Goal: Task Accomplishment & Management: Use online tool/utility

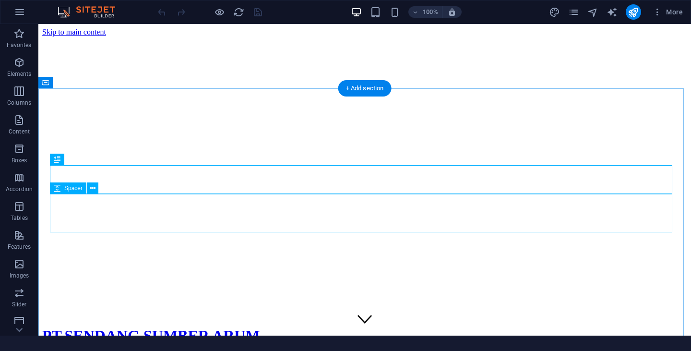
scroll to position [216, 0]
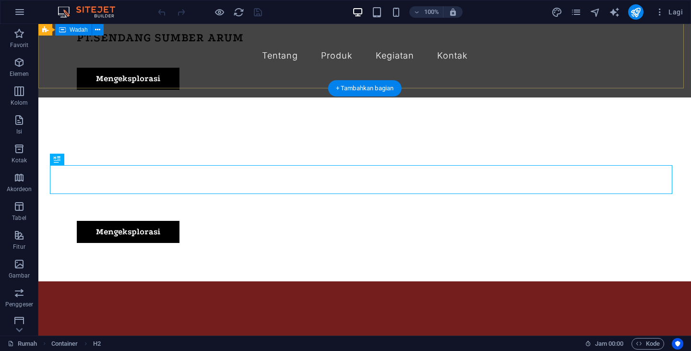
click at [154, 128] on div "SENDANG SUMBER ARUM merupakan perusahaan yang sudah berdiri sejak tahun 2000 da…" at bounding box center [364, 204] width 652 height 153
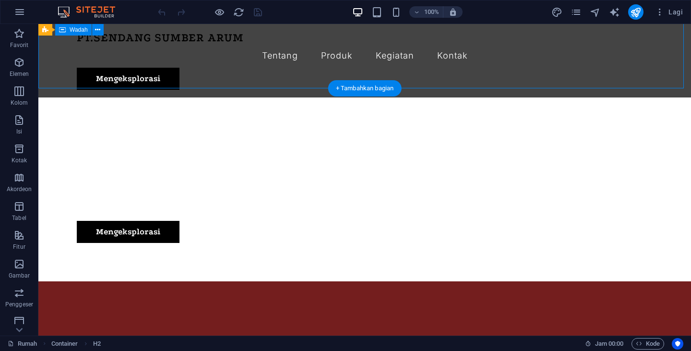
click at [155, 128] on div "SENDANG SUMBER ARUM merupakan perusahaan yang sudah berdiri sejak tahun 2000 da…" at bounding box center [364, 204] width 652 height 153
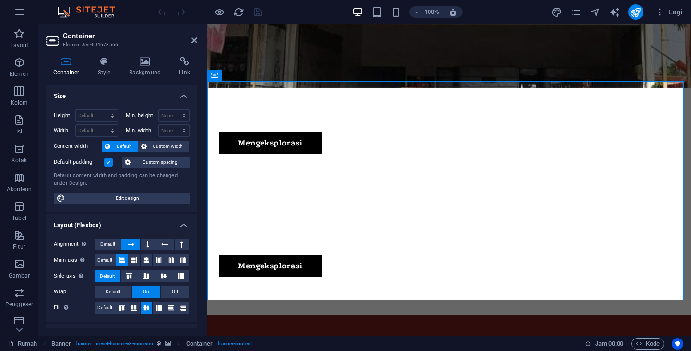
scroll to position [4, 0]
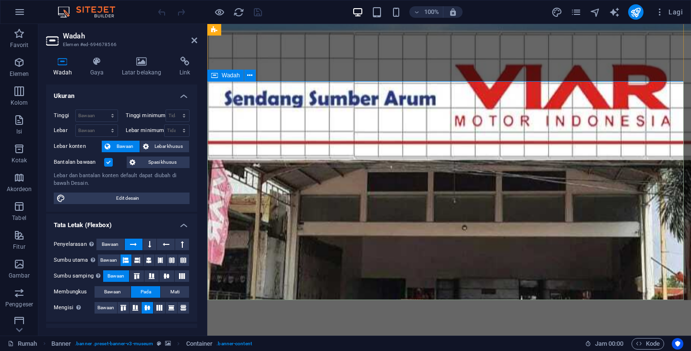
click at [130, 72] on font "Latar belakang" at bounding box center [142, 72] width 40 height 7
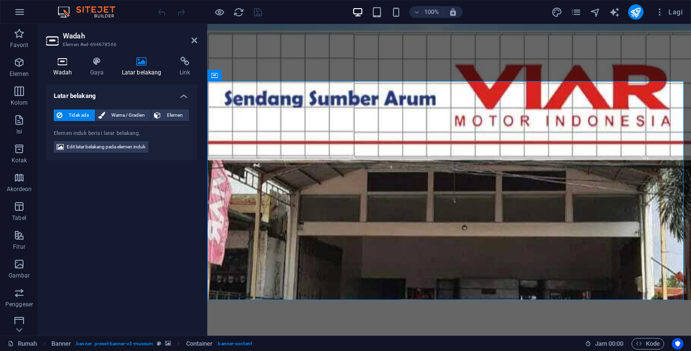
click at [64, 68] on h4 "Wadah" at bounding box center [64, 67] width 37 height 20
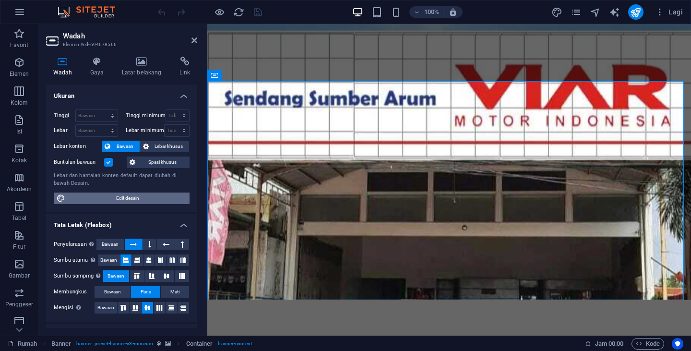
click at [137, 198] on font "Edit desain" at bounding box center [127, 197] width 23 height 5
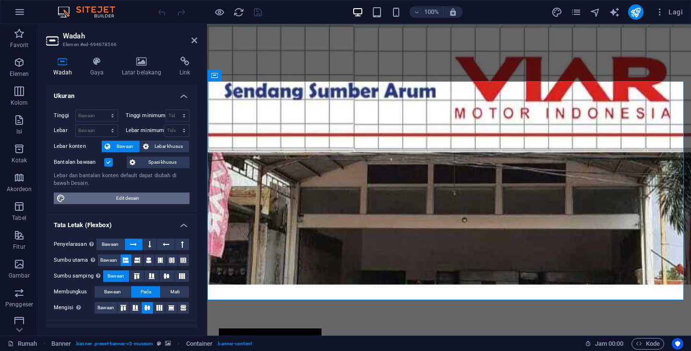
select select "rem"
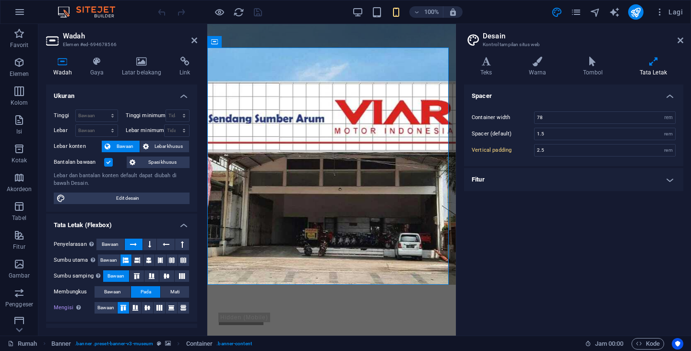
click at [683, 37] on aside "Desain Kontrol tampilan situs web Varian Teks Warna Tombol Tata Letak Teks Stan…" at bounding box center [573, 179] width 235 height 311
click at [681, 40] on icon at bounding box center [680, 40] width 6 height 8
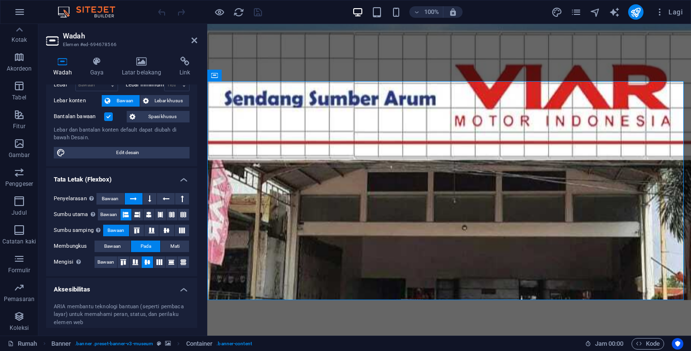
scroll to position [0, 0]
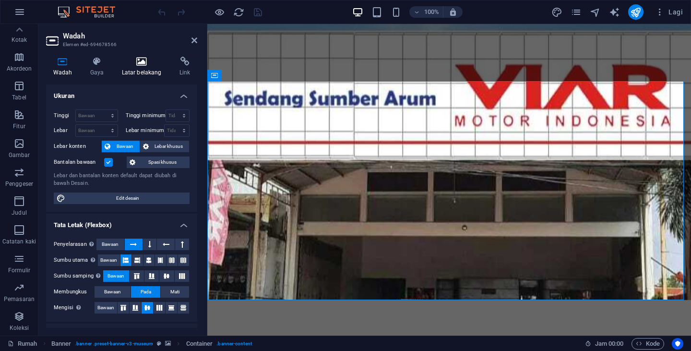
click at [134, 63] on icon at bounding box center [142, 62] width 54 height 10
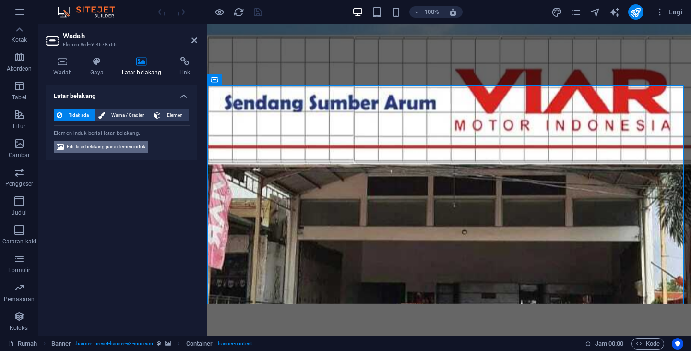
click at [134, 149] on font "Edit latar belakang pada elemen induk" at bounding box center [106, 146] width 79 height 5
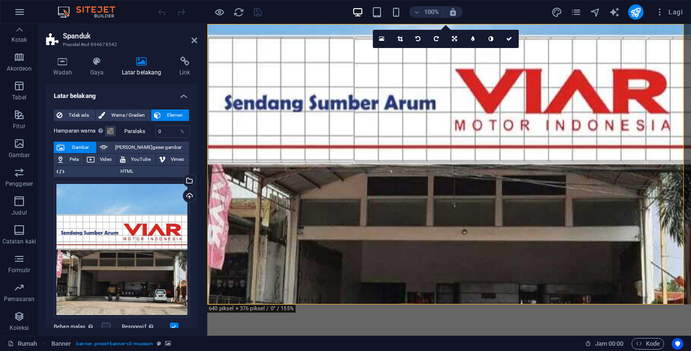
click at [82, 145] on font "Gambar" at bounding box center [80, 146] width 17 height 5
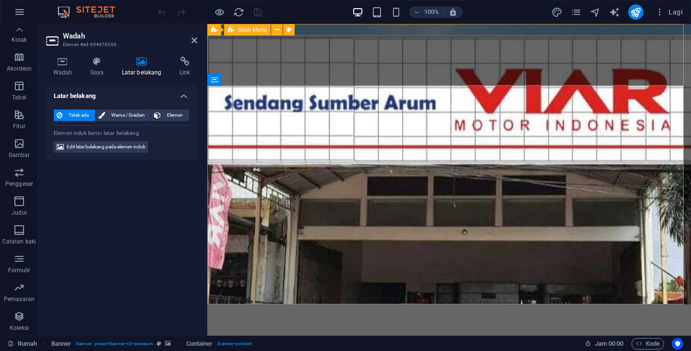
click at [364, 304] on div "PT.SENDANG SUMBER ARUM Tentang Produk Kegiatan Kontak Mengeksplorasi" at bounding box center [448, 340] width 483 height 73
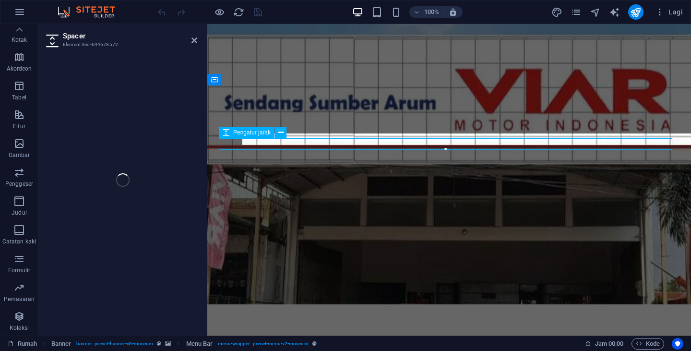
select select "px"
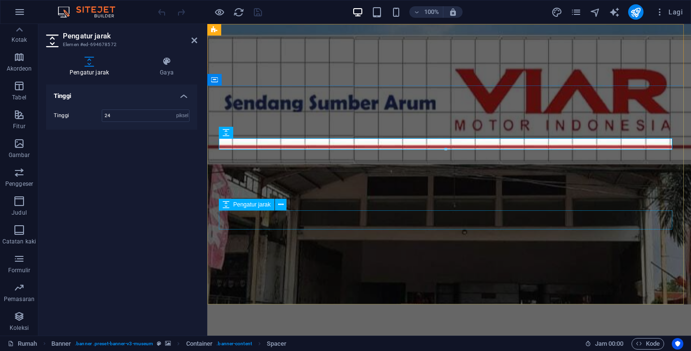
select select "px"
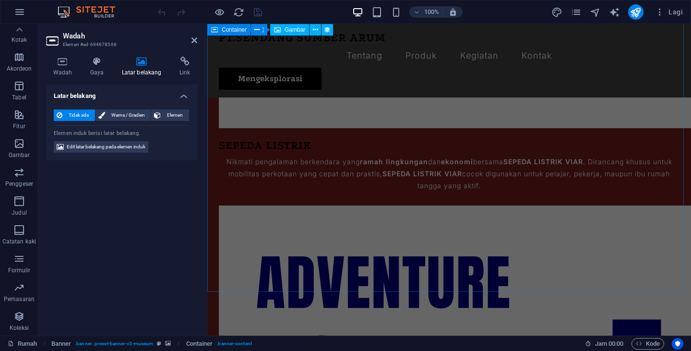
scroll to position [1391, 0]
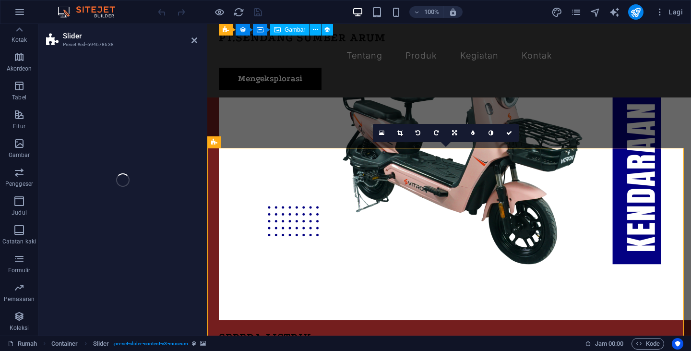
select select "px"
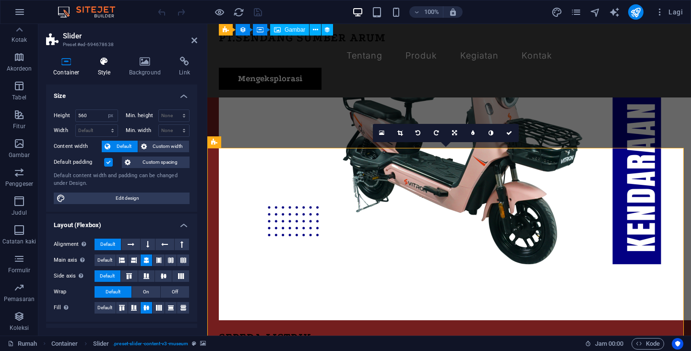
click at [108, 61] on icon at bounding box center [104, 62] width 27 height 10
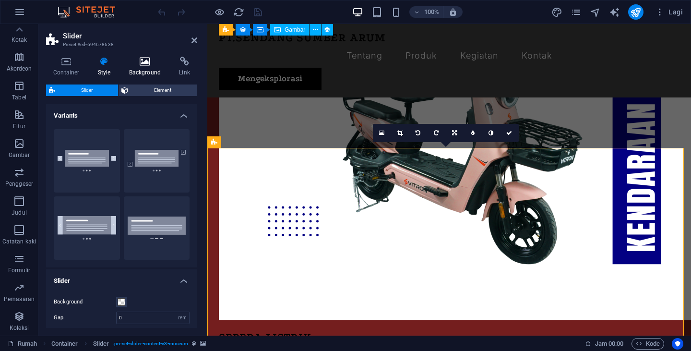
click at [135, 64] on icon at bounding box center [145, 62] width 47 height 10
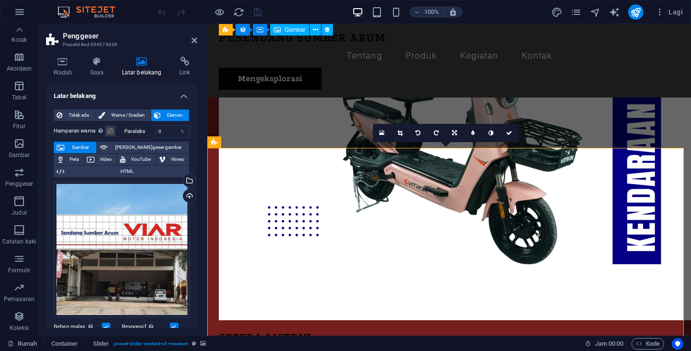
click at [74, 146] on font "Gambar" at bounding box center [80, 146] width 17 height 5
click at [189, 174] on div "Pilih file dari pengelola file, foto stok, atau unggah file" at bounding box center [188, 181] width 14 height 14
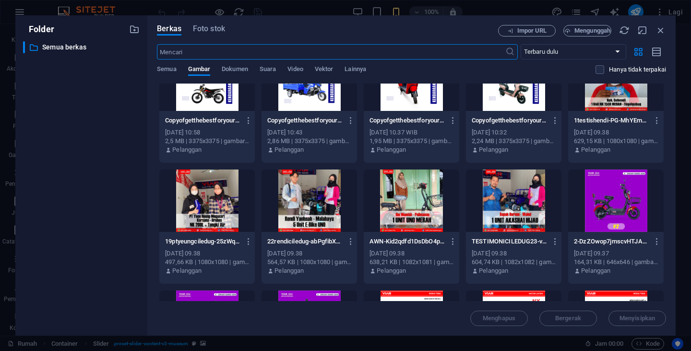
scroll to position [48, 0]
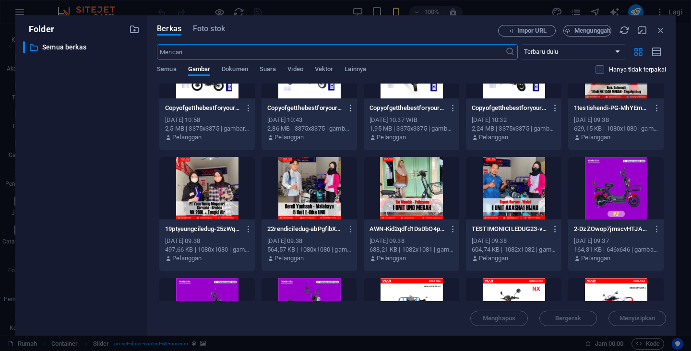
click at [351, 107] on icon "button" at bounding box center [350, 108] width 9 height 9
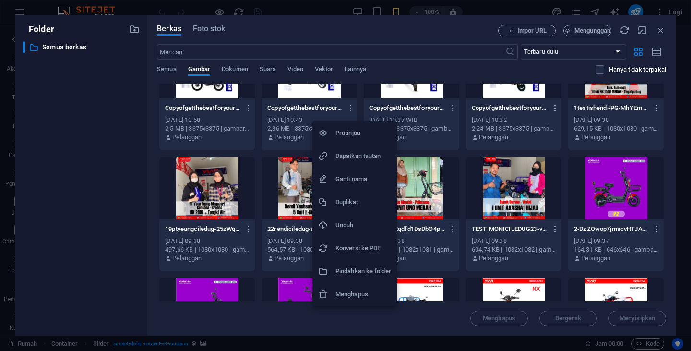
click at [417, 167] on div at bounding box center [345, 175] width 691 height 351
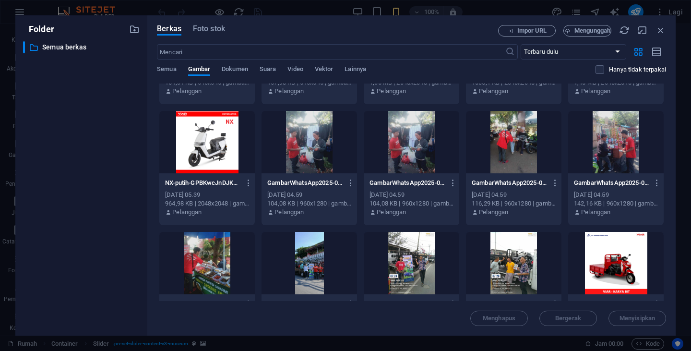
scroll to position [502, 0]
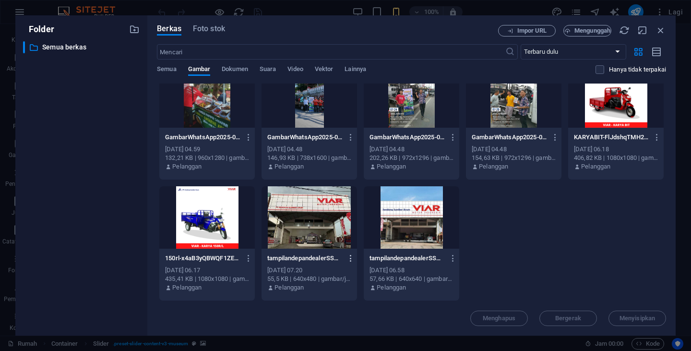
click at [353, 254] on icon "button" at bounding box center [350, 258] width 9 height 9
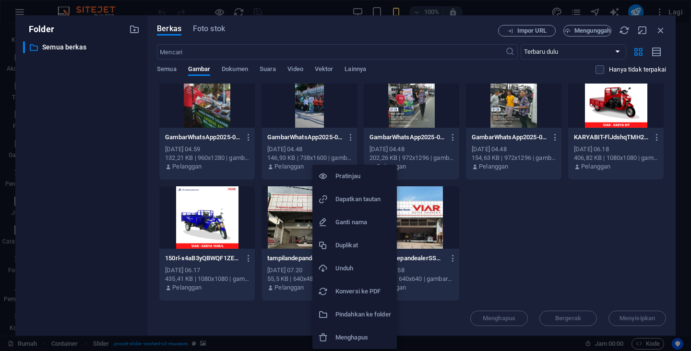
click at [353, 269] on font "Unduh" at bounding box center [344, 267] width 18 height 7
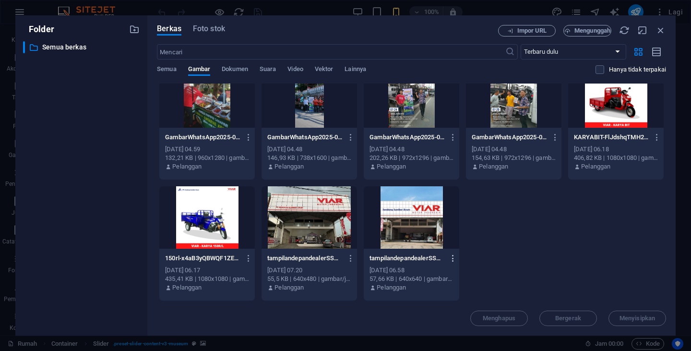
click at [447, 254] on button "button" at bounding box center [451, 257] width 13 height 15
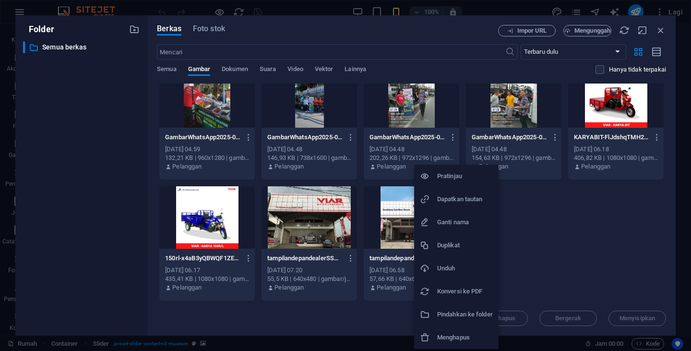
click at [445, 272] on h6 "Unduh" at bounding box center [465, 268] width 56 height 12
